Goal: Transaction & Acquisition: Purchase product/service

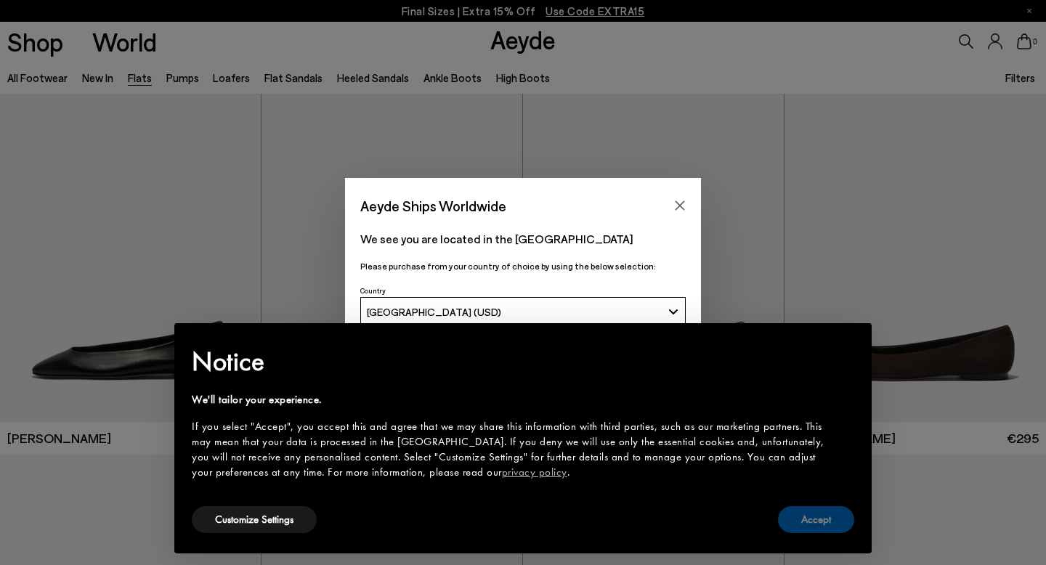
click at [811, 520] on button "Accept" at bounding box center [816, 519] width 76 height 27
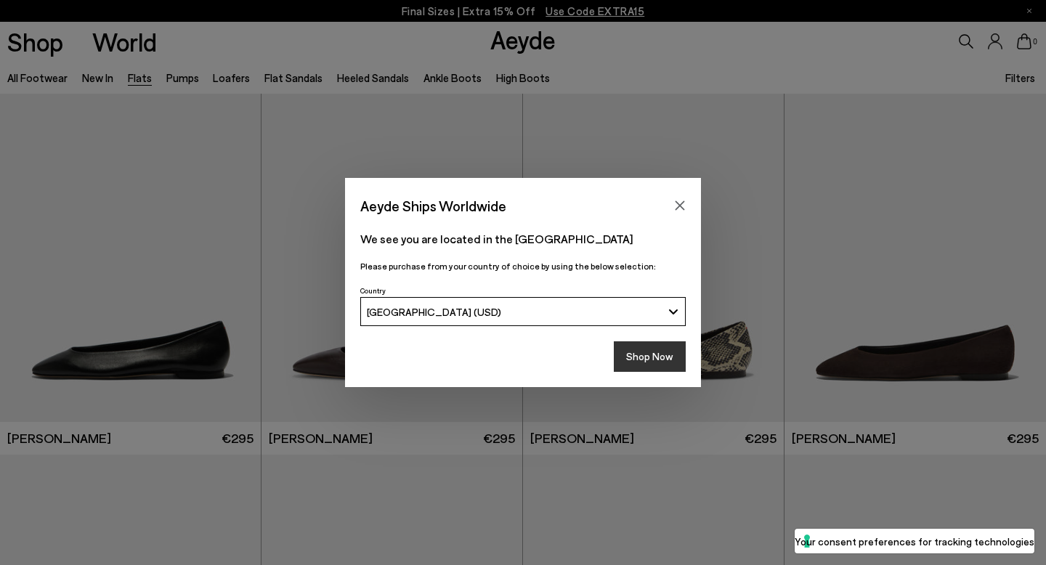
click at [649, 354] on button "Shop Now" at bounding box center [650, 356] width 72 height 30
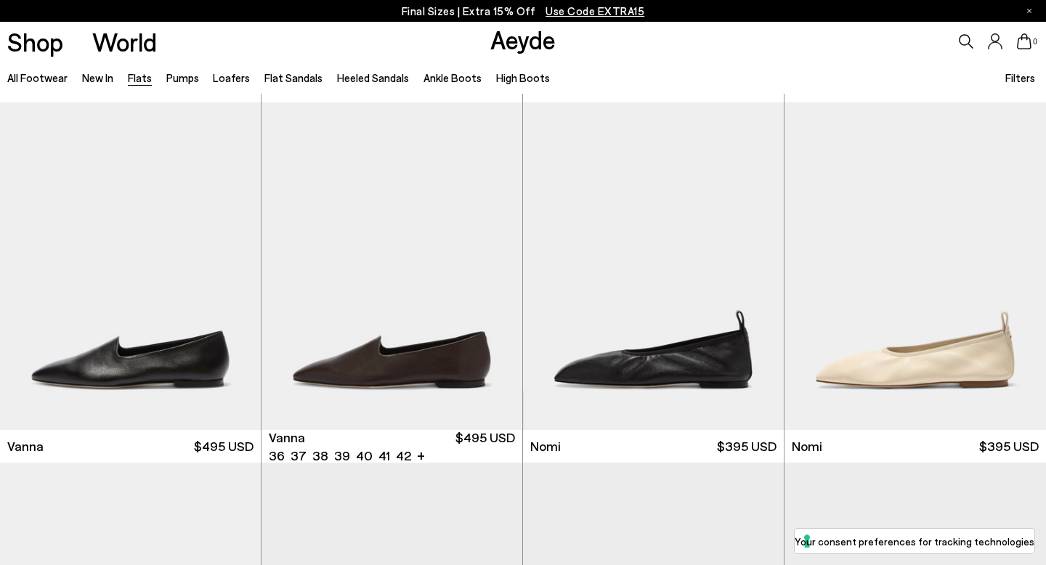
scroll to position [362, 0]
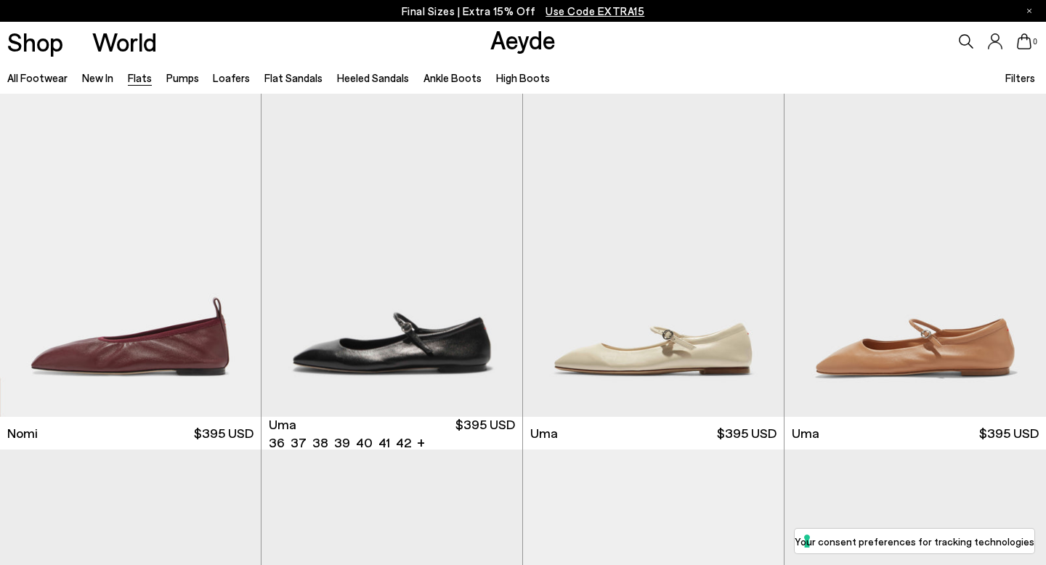
scroll to position [747, 0]
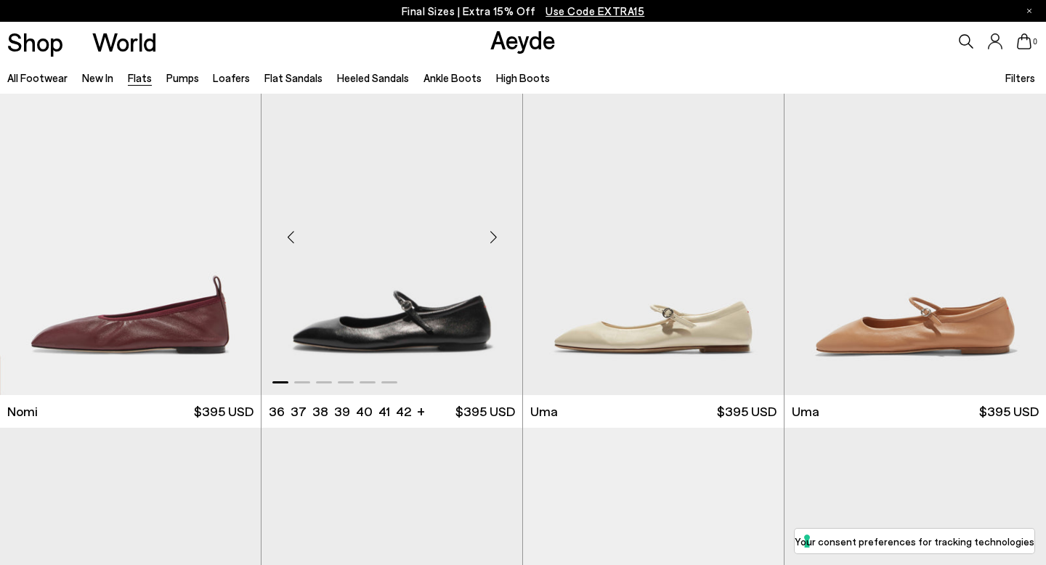
click at [493, 233] on div "Next slide" at bounding box center [493, 238] width 44 height 44
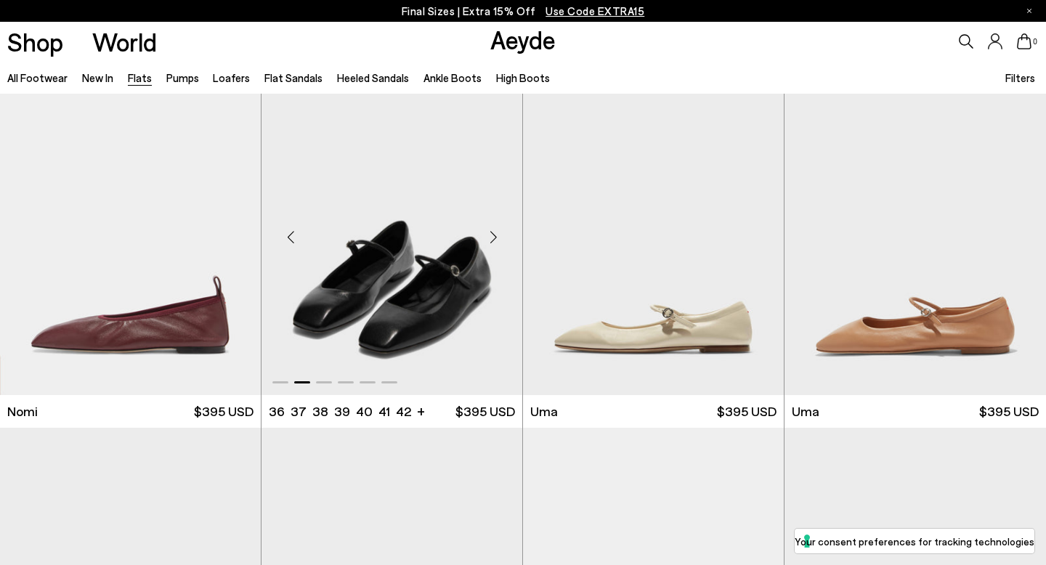
click at [493, 233] on div "Next slide" at bounding box center [493, 238] width 44 height 44
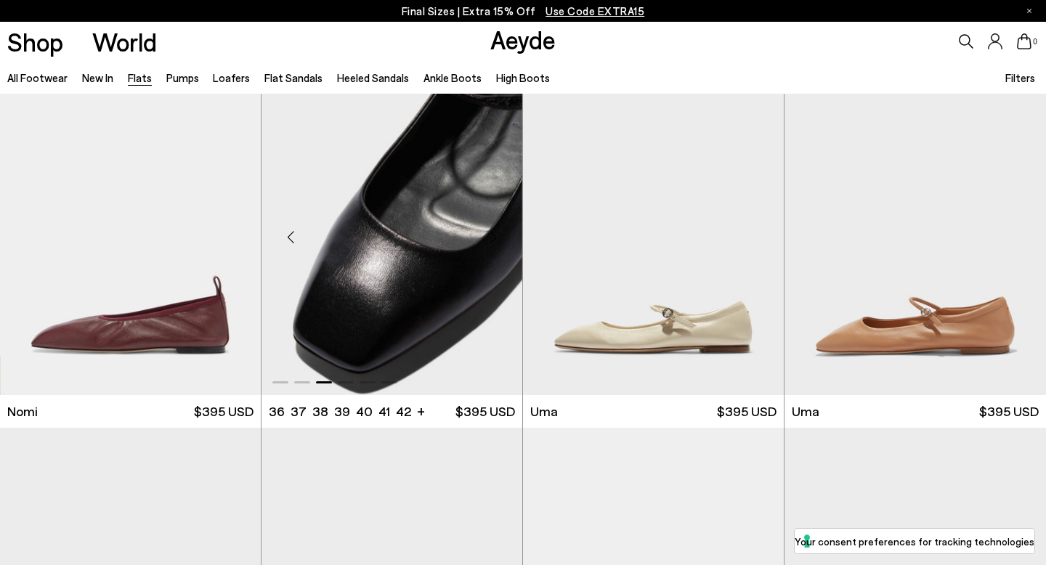
click at [493, 233] on div "Next slide" at bounding box center [493, 238] width 44 height 44
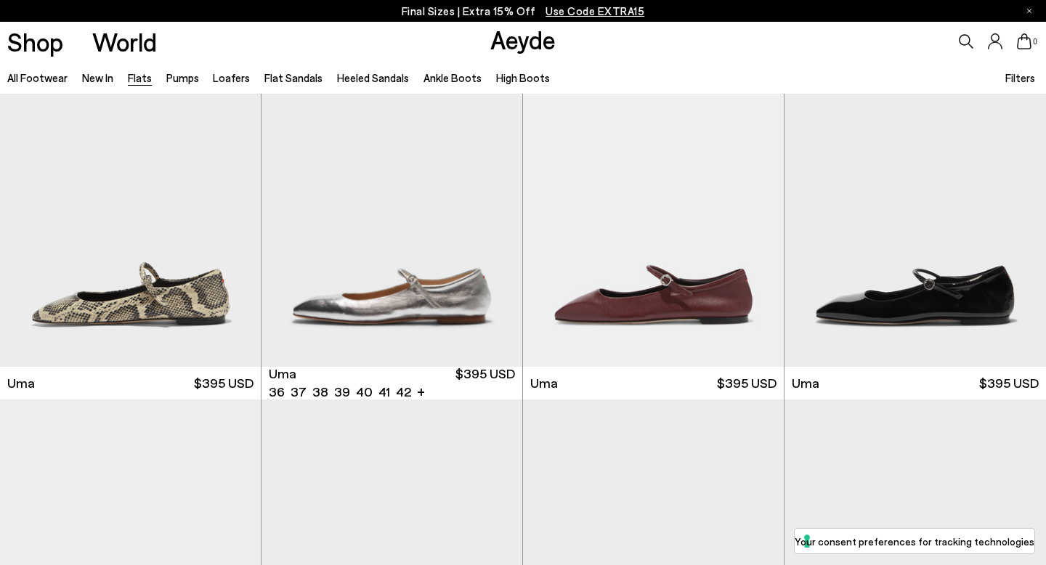
scroll to position [1139, 0]
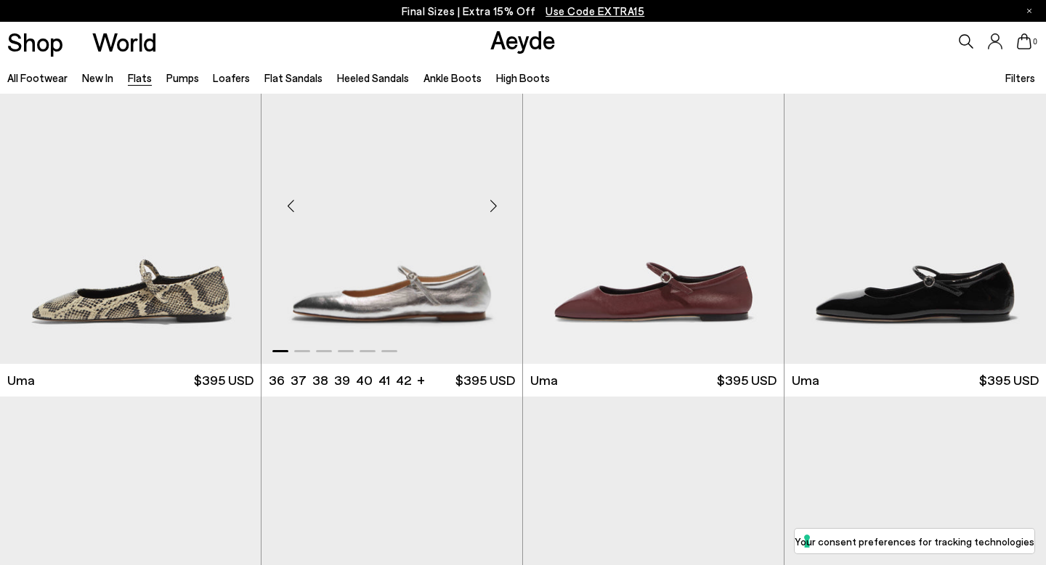
click at [492, 211] on div "Next slide" at bounding box center [493, 206] width 44 height 44
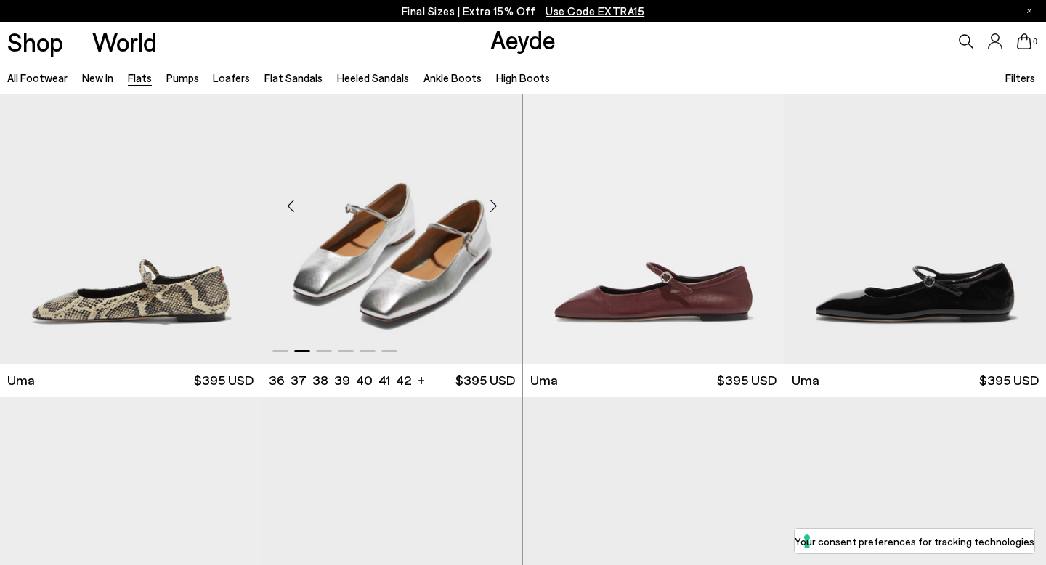
click at [492, 211] on div "Next slide" at bounding box center [493, 206] width 44 height 44
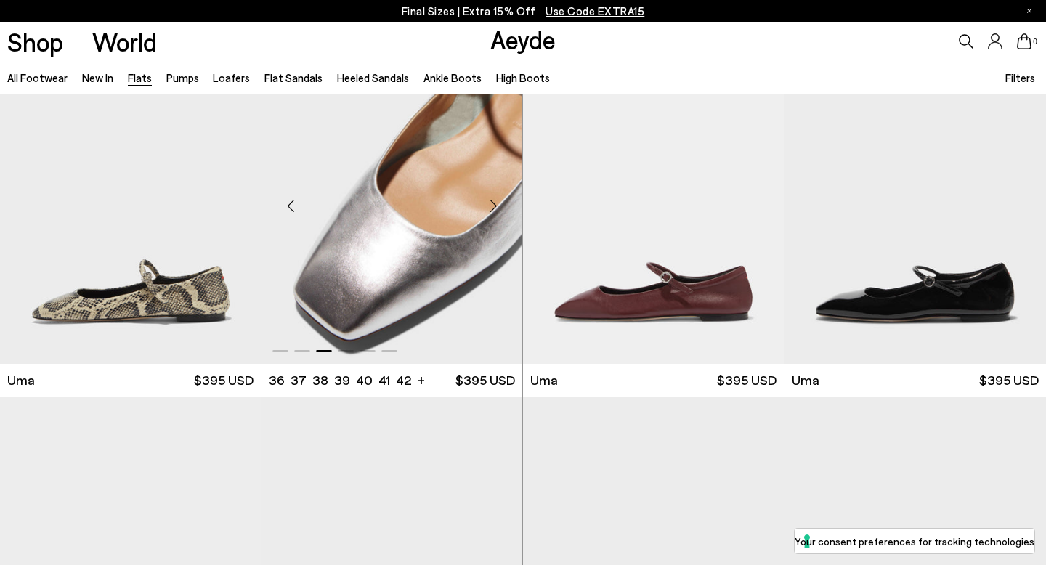
click at [492, 211] on div "Next slide" at bounding box center [493, 206] width 44 height 44
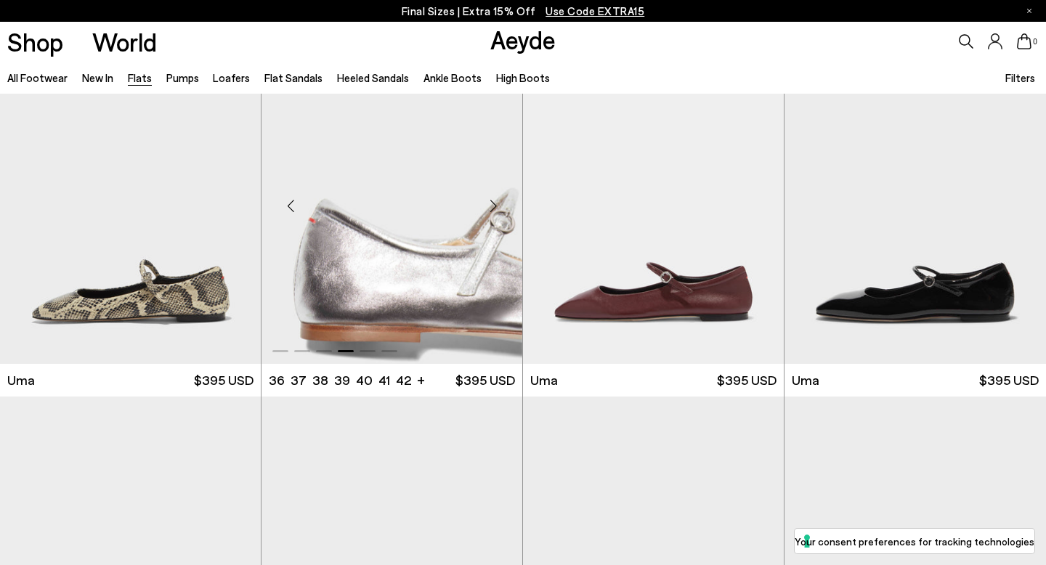
click at [492, 211] on div "Next slide" at bounding box center [493, 206] width 44 height 44
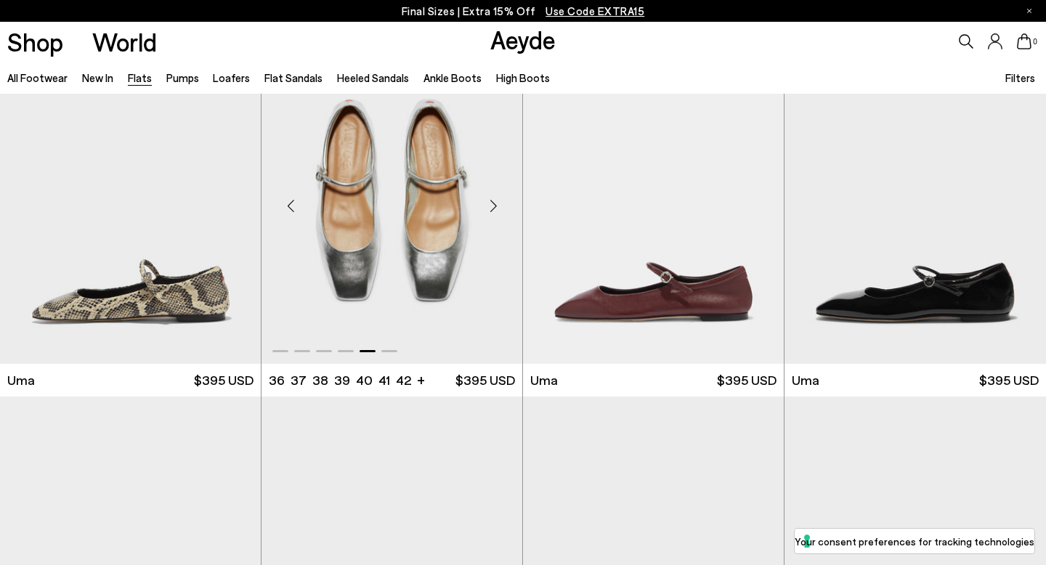
click at [492, 211] on div "Next slide" at bounding box center [493, 206] width 44 height 44
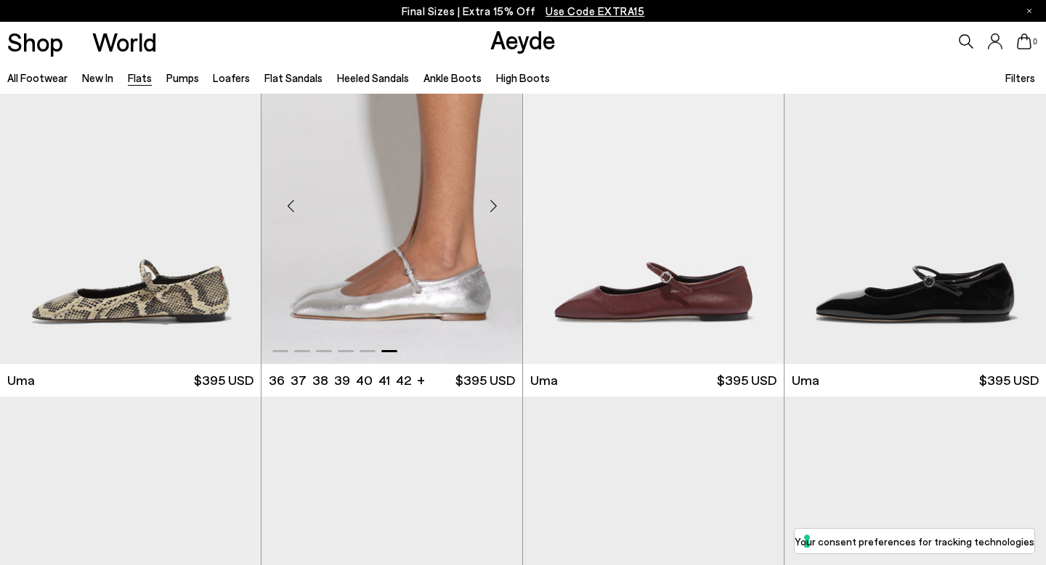
click at [497, 207] on div "Next slide" at bounding box center [493, 206] width 44 height 44
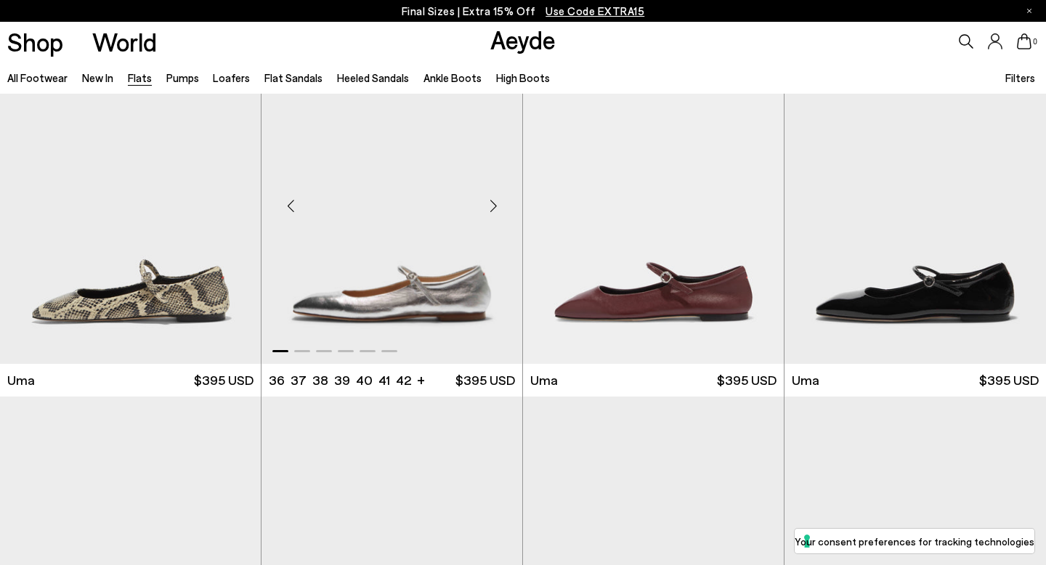
click at [497, 207] on div "Next slide" at bounding box center [493, 206] width 44 height 44
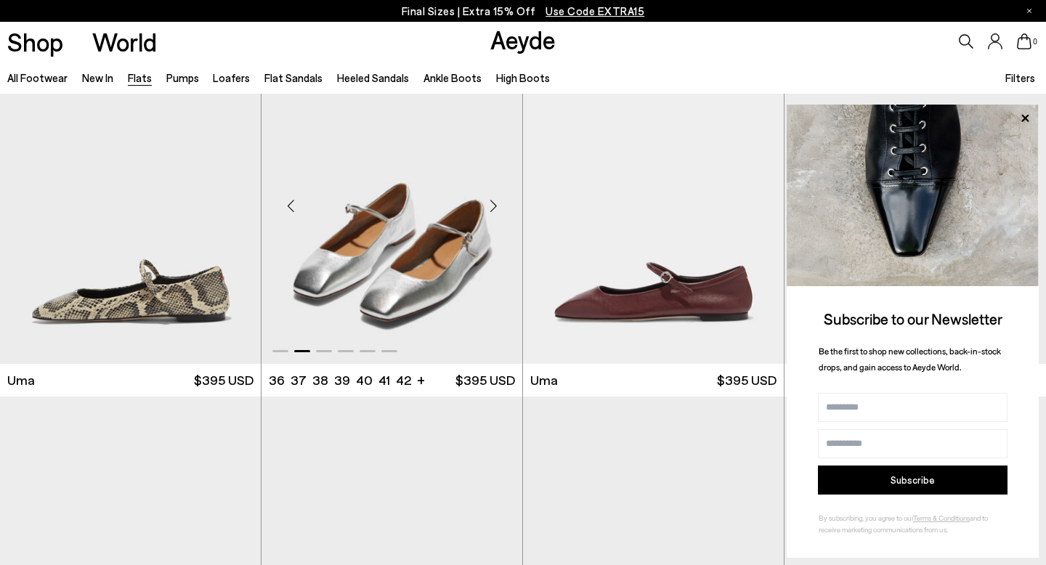
click at [495, 206] on div "Next slide" at bounding box center [493, 206] width 44 height 44
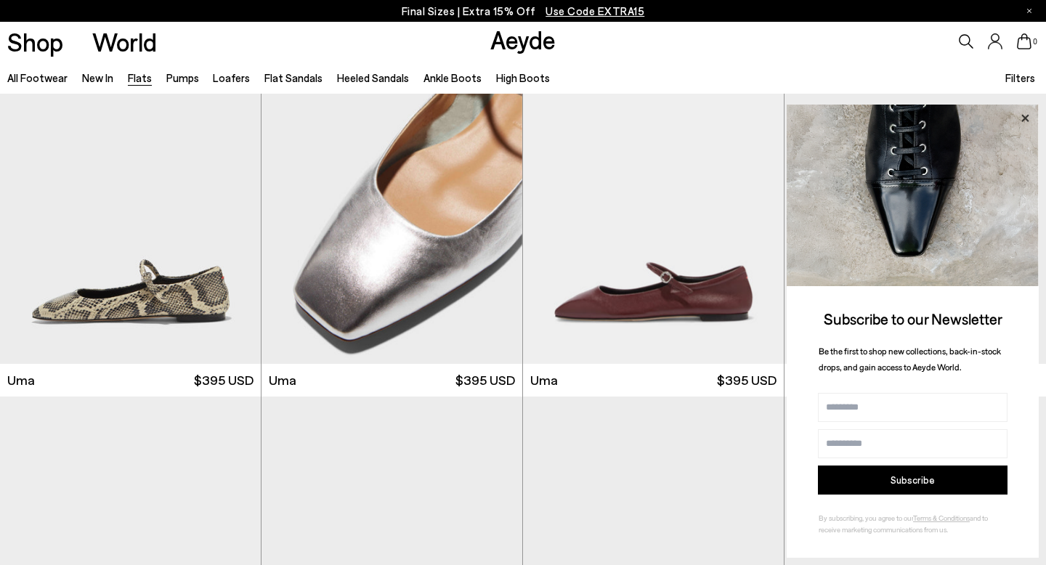
click at [1021, 118] on icon at bounding box center [1024, 118] width 19 height 19
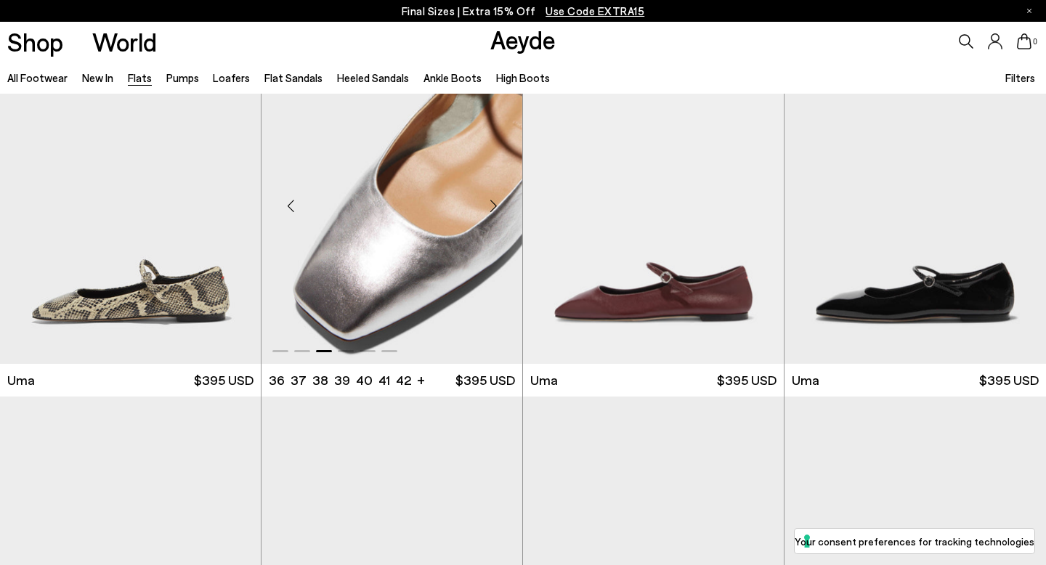
click at [496, 205] on div "Next slide" at bounding box center [493, 206] width 44 height 44
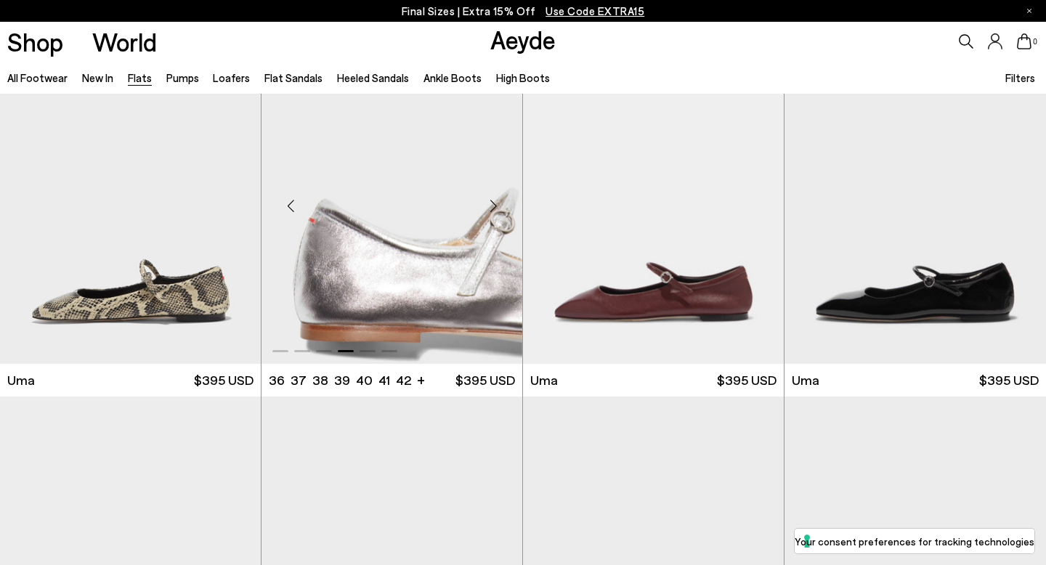
click at [496, 205] on div "Next slide" at bounding box center [493, 206] width 44 height 44
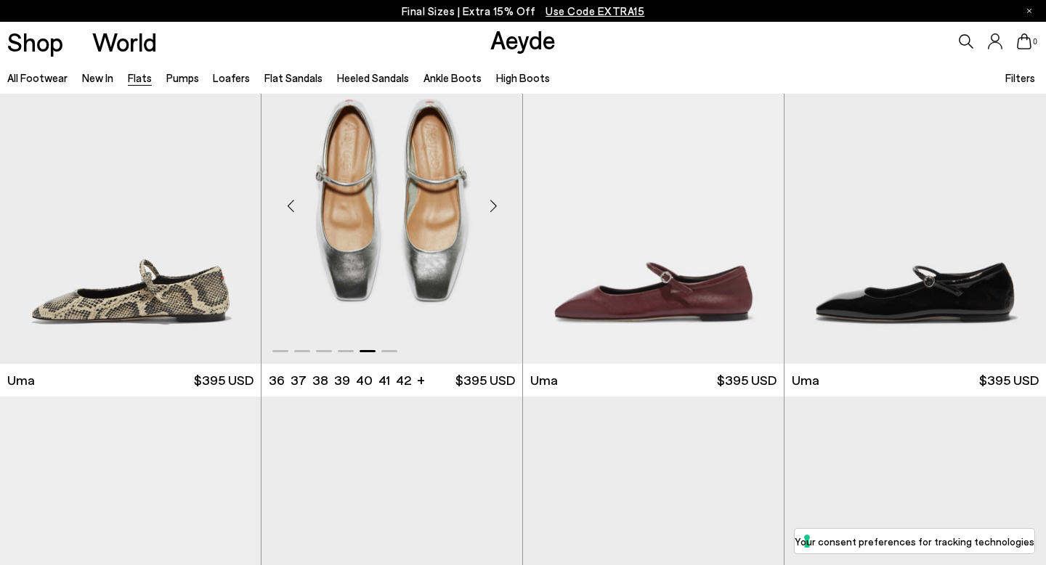
click at [496, 205] on div "Next slide" at bounding box center [493, 206] width 44 height 44
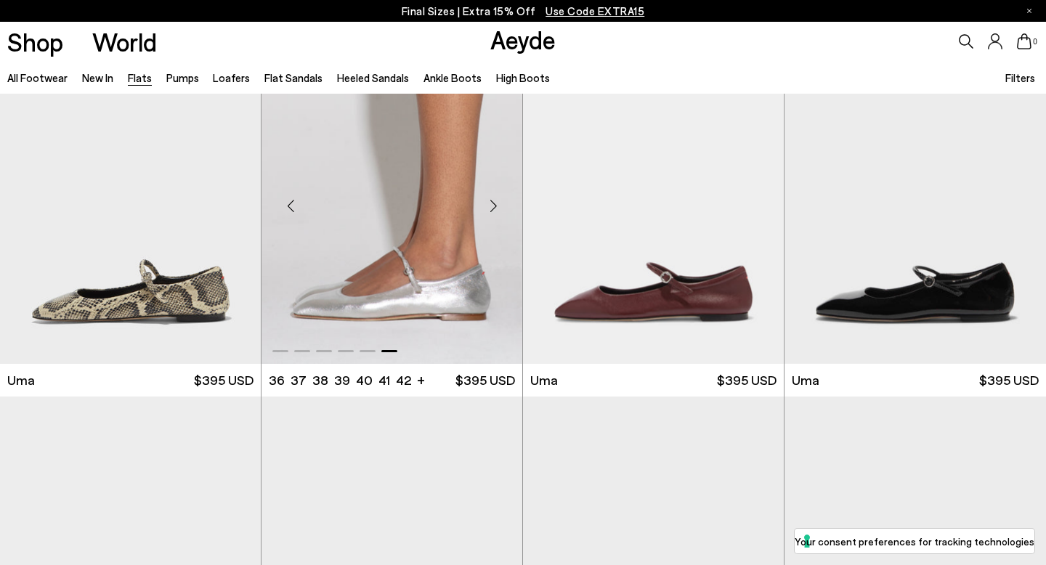
click at [496, 205] on div "Next slide" at bounding box center [493, 206] width 44 height 44
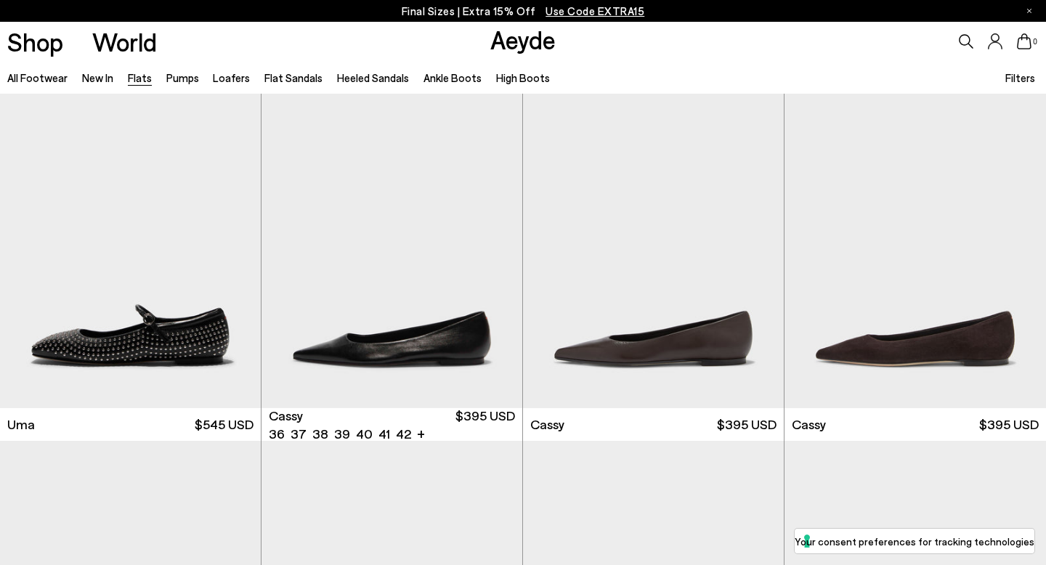
scroll to position [1620, 0]
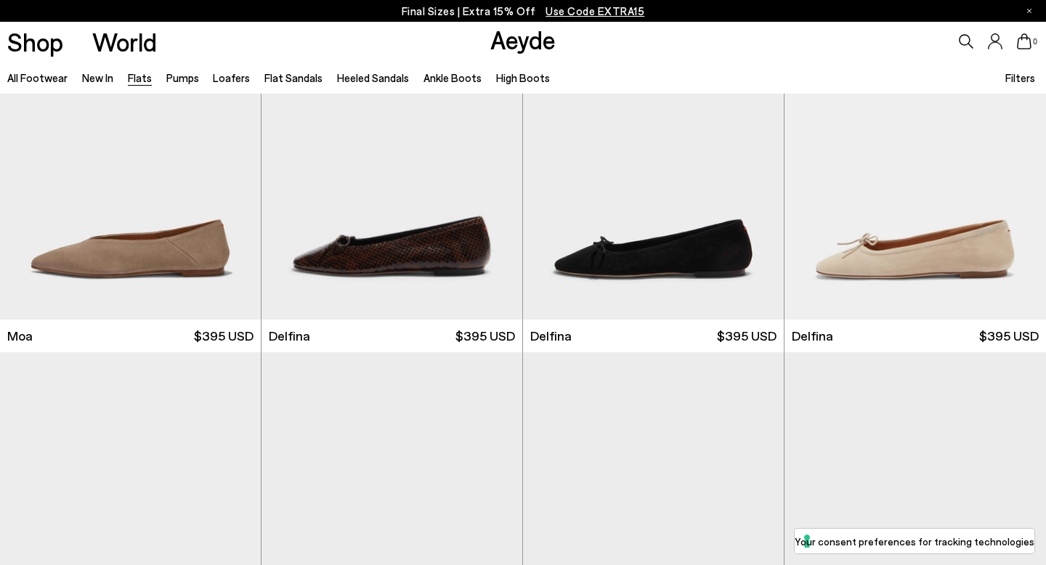
scroll to position [2862, 0]
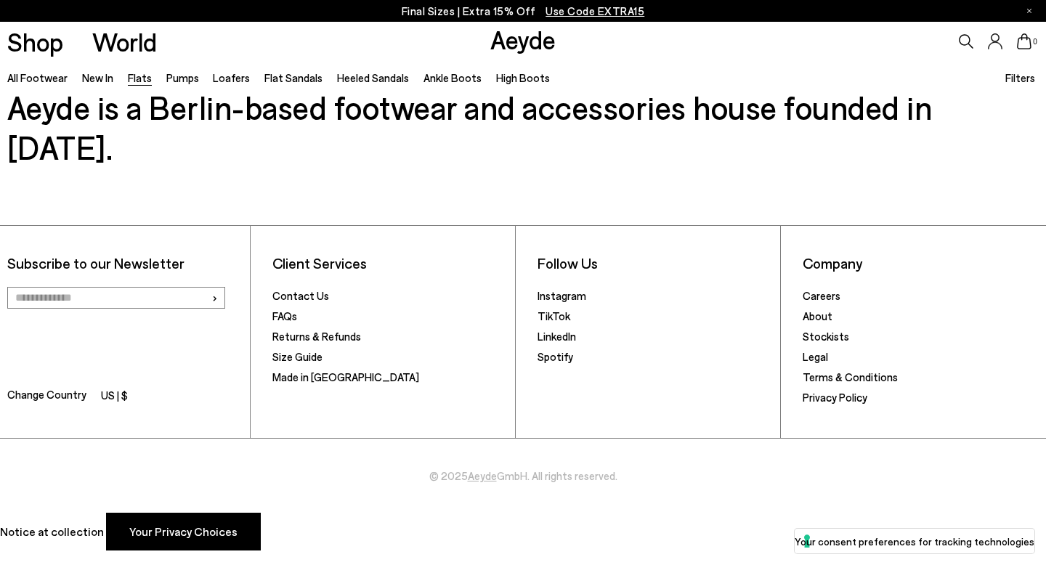
scroll to position [2212, 0]
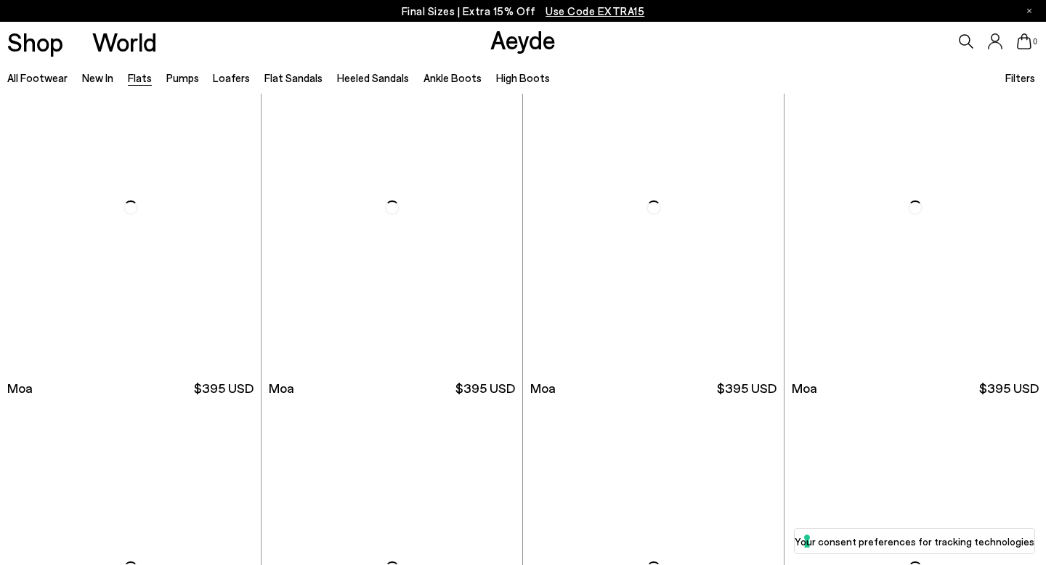
scroll to position [2862, 0]
